Goal: Task Accomplishment & Management: Complete application form

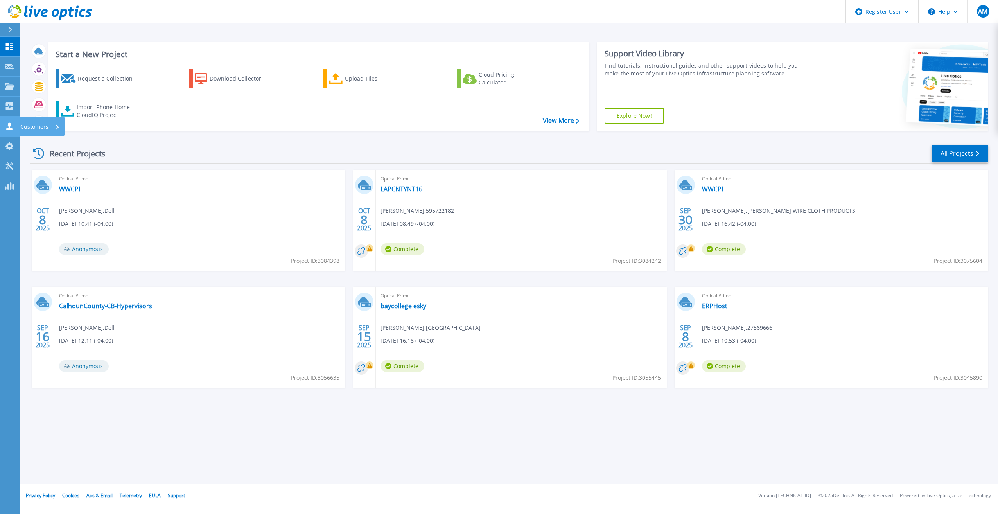
click at [4, 126] on link "Customers Customers" at bounding box center [10, 127] width 20 height 20
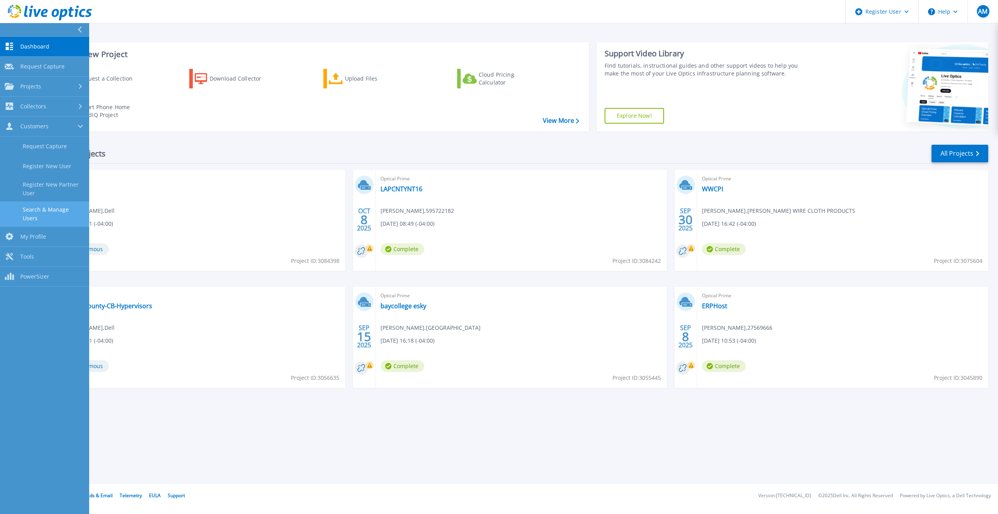
click at [59, 210] on link "Search & Manage Users" at bounding box center [44, 213] width 89 height 25
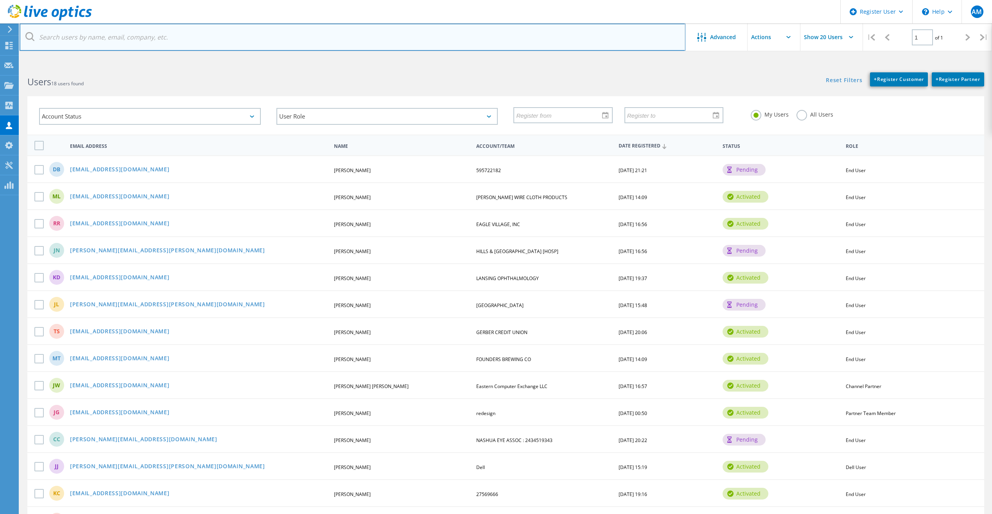
paste input "will.kelley@alserra.com"
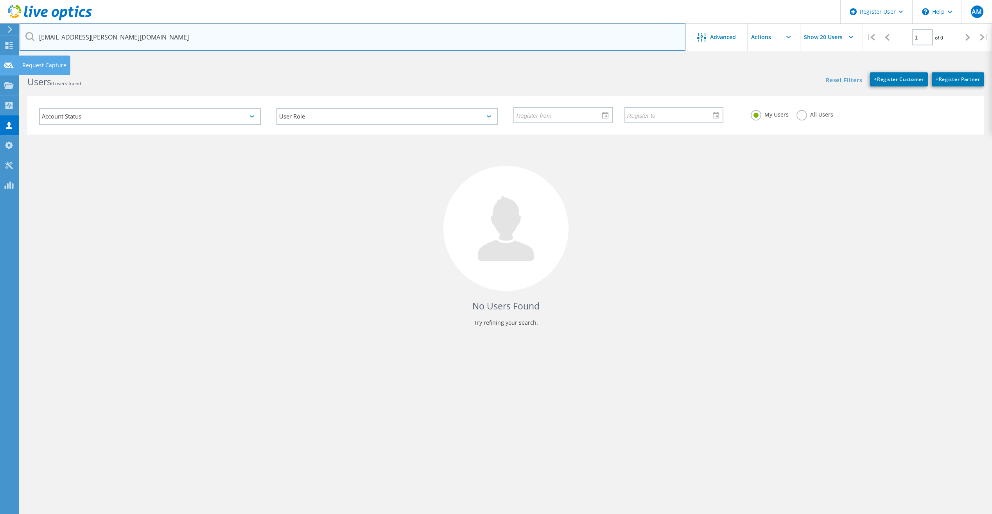
type input "will.kelley@alserra.com"
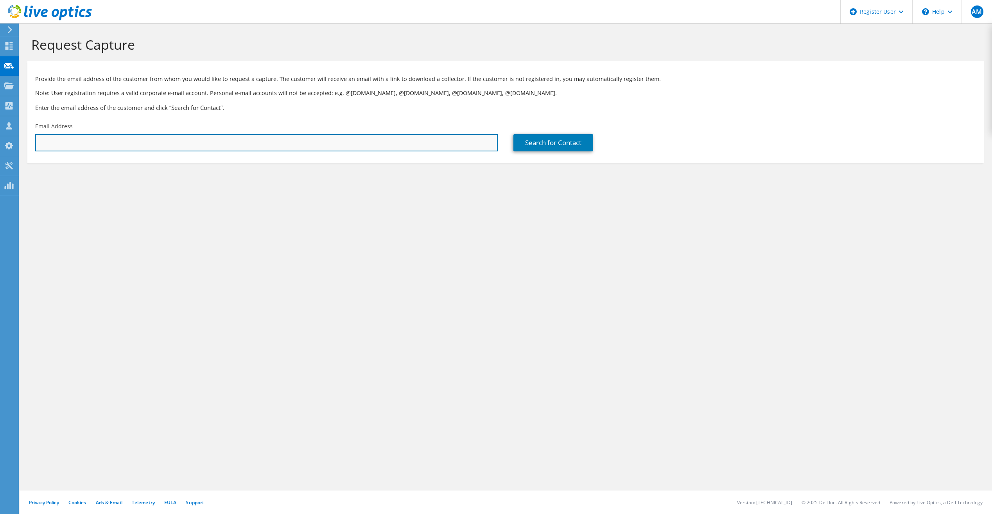
paste input "will.kelley@alserra.com"
type input "will.kelley@alserra.com"
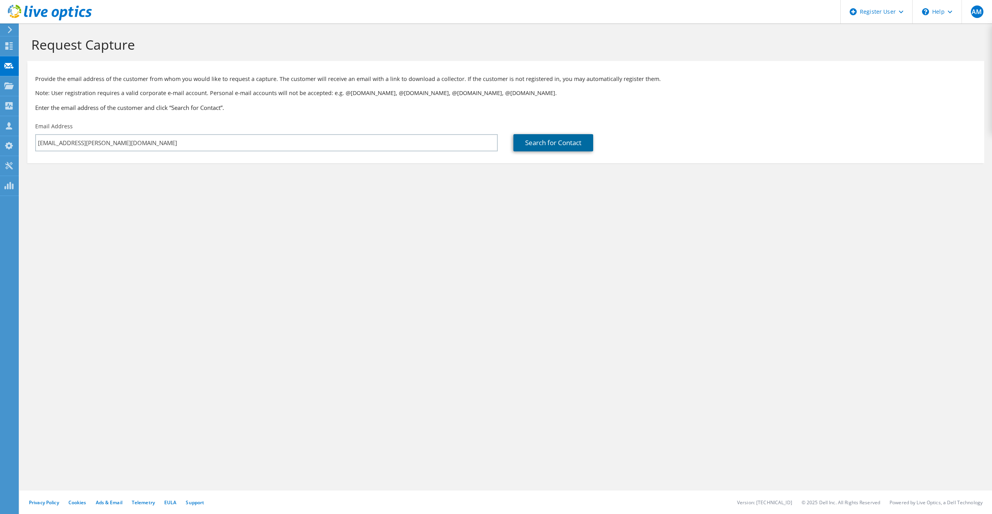
click at [535, 145] on link "Search for Contact" at bounding box center [553, 142] width 80 height 17
type input "SERRA BUICK PONTIAC GMC"
type input "Randy"
type input "Jackson"
type input "United States"
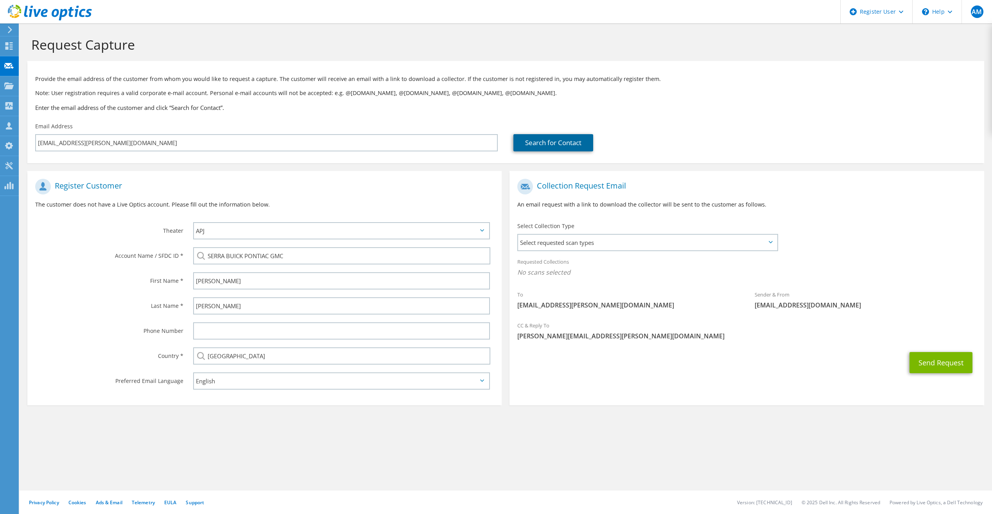
click at [565, 143] on link "Search for Contact" at bounding box center [553, 142] width 80 height 17
drag, startPoint x: 630, startPoint y: 242, endPoint x: 611, endPoint y: 249, distance: 20.0
click at [629, 242] on span "Select requested scan types" at bounding box center [647, 243] width 258 height 16
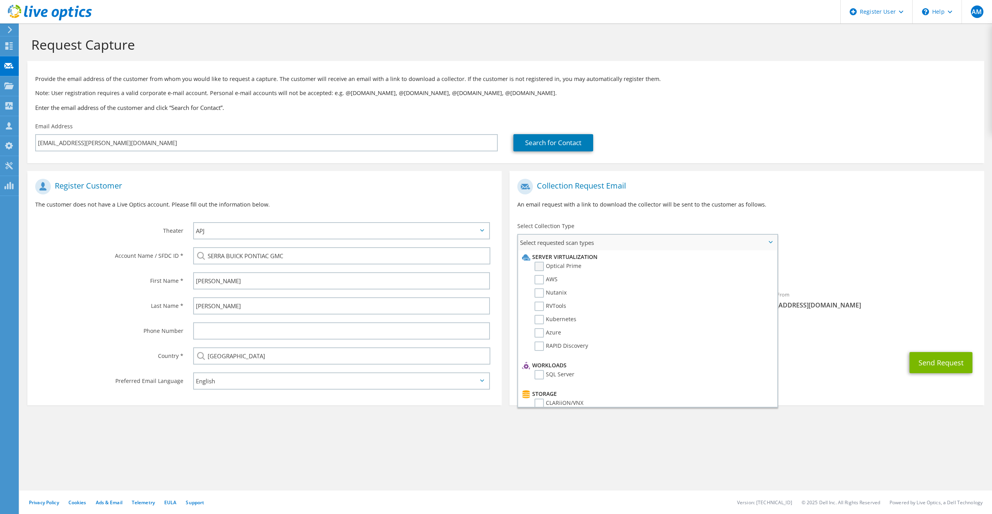
click at [536, 266] on label "Optical Prime" at bounding box center [557, 266] width 47 height 9
click at [0, 0] on input "Optical Prime" at bounding box center [0, 0] width 0 height 0
click at [888, 291] on div "Sender & From liveoptics@liveoptics.com" at bounding box center [865, 302] width 237 height 27
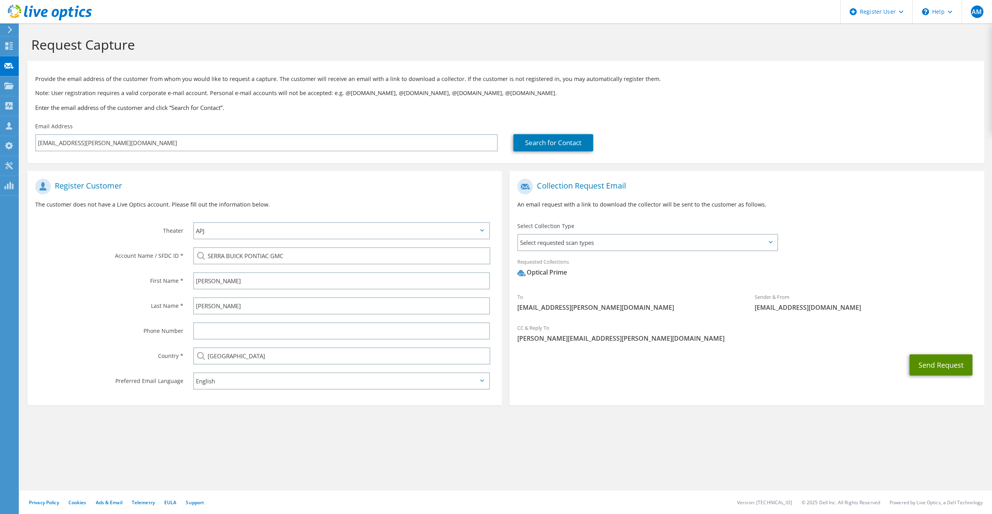
click at [947, 364] on button "Send Request" at bounding box center [940, 364] width 63 height 21
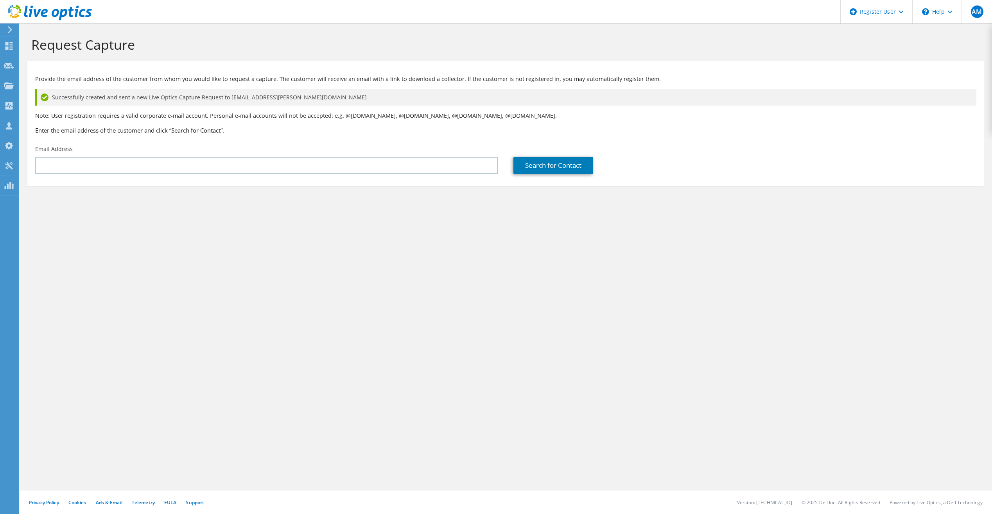
click at [948, 332] on div "Request Capture Provide the email address of the customer from whom you would l…" at bounding box center [506, 268] width 972 height 490
drag, startPoint x: 201, startPoint y: 165, endPoint x: 4, endPoint y: 127, distance: 200.6
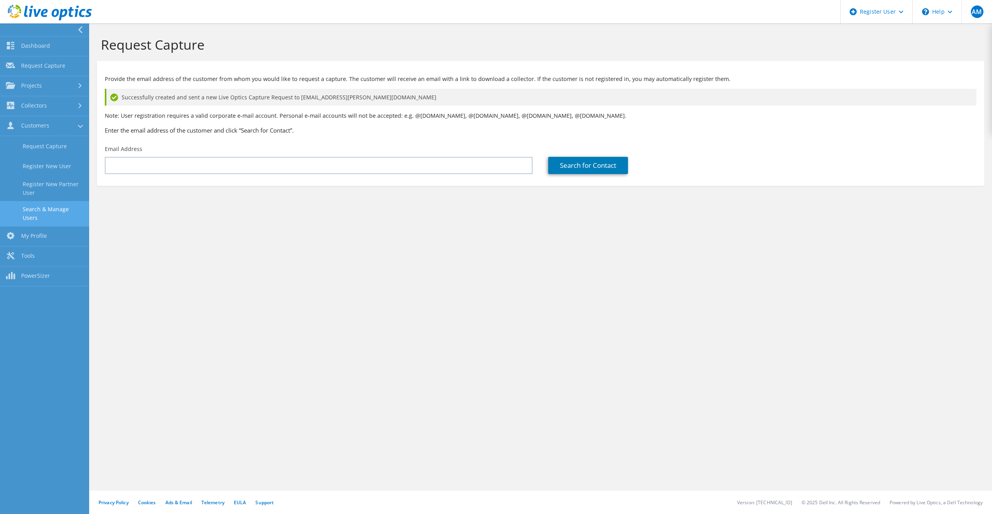
click at [51, 208] on link "Search & Manage Users" at bounding box center [44, 213] width 89 height 25
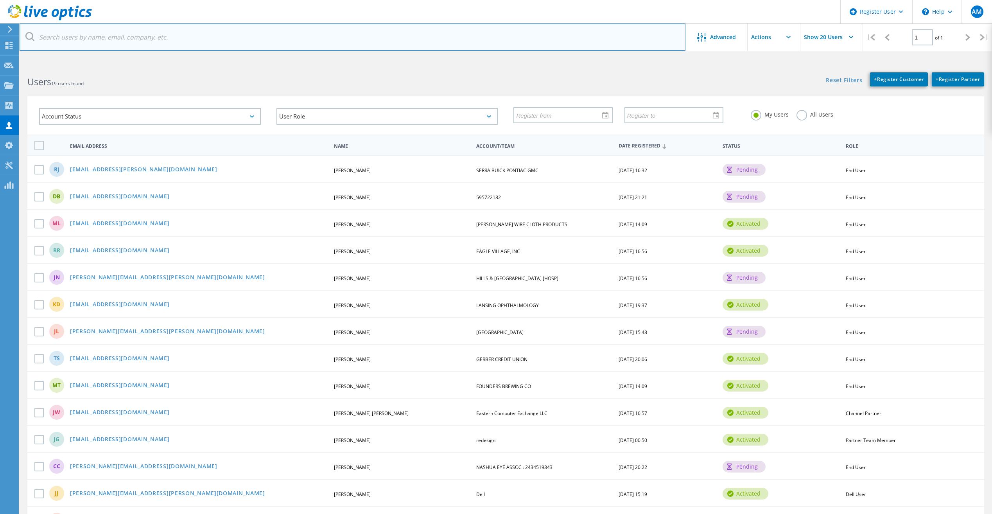
paste input "[PERSON_NAME][EMAIL_ADDRESS][PERSON_NAME][DOMAIN_NAME]"
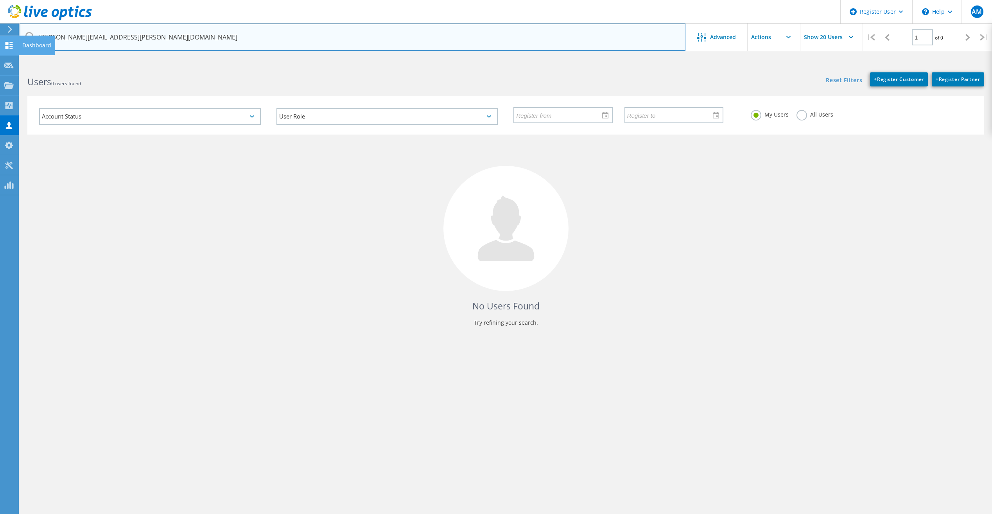
drag, startPoint x: 137, startPoint y: 38, endPoint x: 1, endPoint y: 41, distance: 136.5
click at [1, 65] on div "Register User \n Help Explore Helpful Articles Contact Support AM Dell User [PE…" at bounding box center [496, 304] width 992 height 479
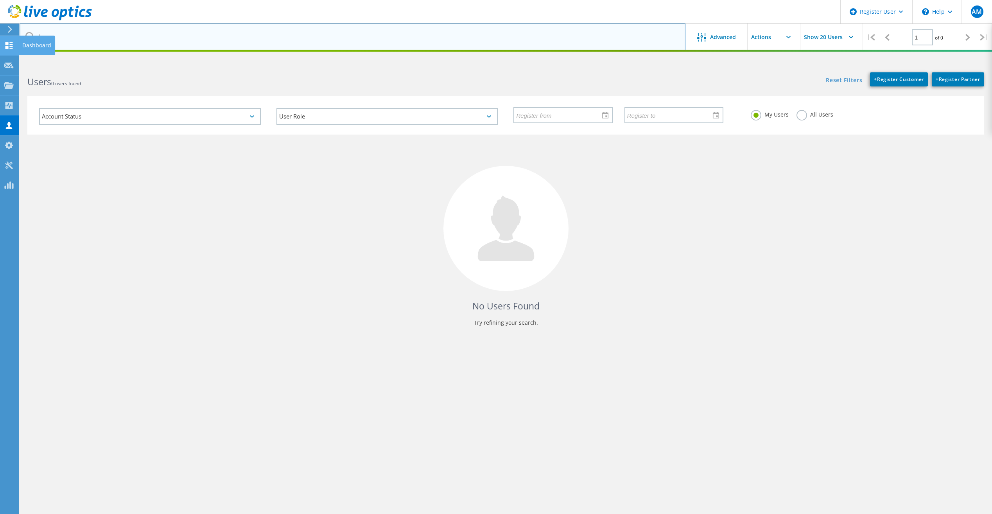
type input "b"
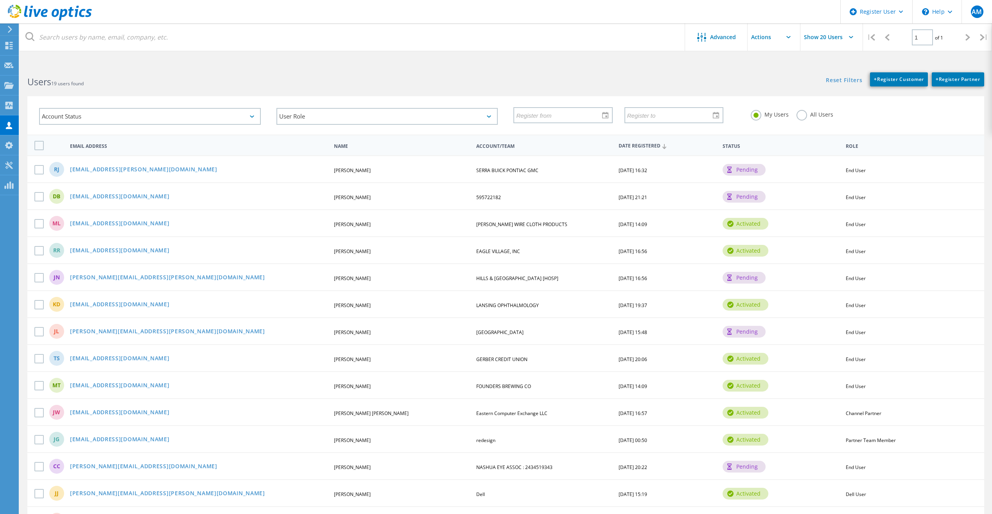
click at [115, 282] on div "[PERSON_NAME] [PERSON_NAME][EMAIL_ADDRESS][PERSON_NAME][DOMAIN_NAME] [PERSON_NA…" at bounding box center [505, 276] width 957 height 27
